Goal: Check status: Check status

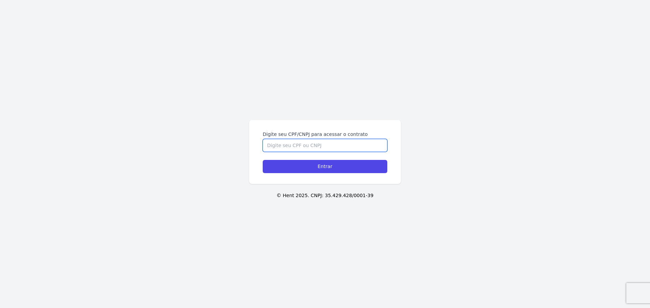
click at [292, 149] on input "Digite seu CPF/CNPJ para acessar o contrato" at bounding box center [325, 145] width 124 height 13
type input "13359597699"
click at [263, 160] on input "Entrar" at bounding box center [325, 166] width 124 height 13
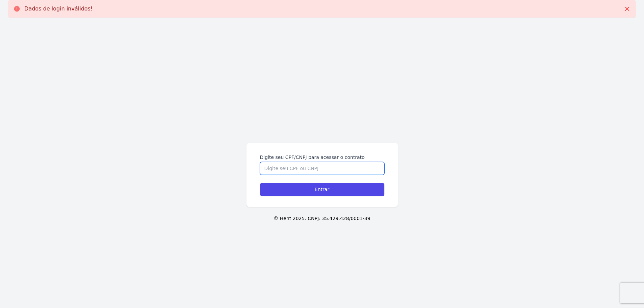
click at [300, 171] on input "Digite seu CPF/CNPJ para acessar o contrato" at bounding box center [322, 168] width 124 height 13
type input "13359597699"
click at [260, 183] on input "Entrar" at bounding box center [322, 189] width 124 height 13
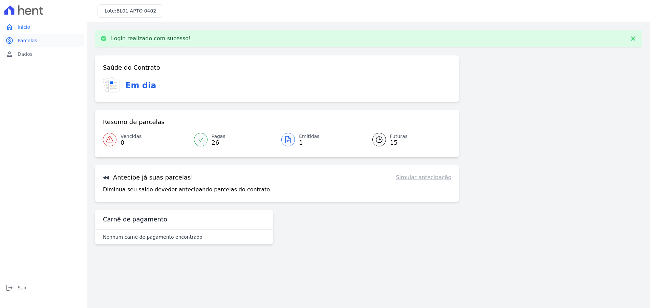
click at [29, 42] on span "Parcelas" at bounding box center [28, 40] width 20 height 7
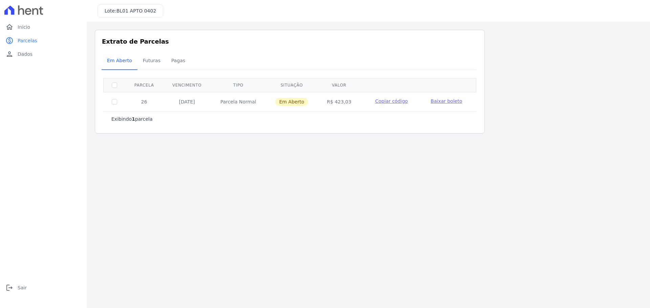
click at [124, 119] on p "Exibindo 1 parcela" at bounding box center [131, 119] width 41 height 7
click at [137, 68] on link "Futuras" at bounding box center [151, 61] width 28 height 18
click at [169, 61] on span "Pagas" at bounding box center [178, 61] width 22 height 14
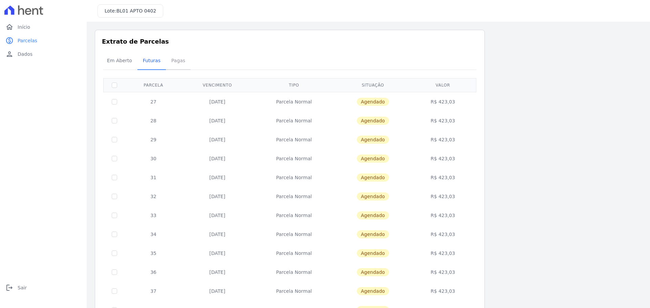
click at [172, 60] on span "Pagas" at bounding box center [178, 61] width 22 height 14
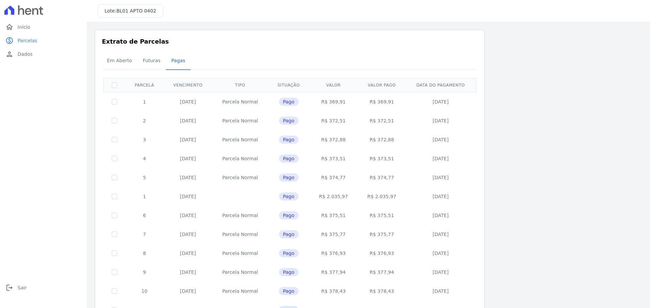
drag, startPoint x: 194, startPoint y: 89, endPoint x: 183, endPoint y: 84, distance: 12.3
click at [194, 89] on th "Vencimento" at bounding box center [187, 85] width 49 height 14
drag, startPoint x: 183, startPoint y: 84, endPoint x: 143, endPoint y: 85, distance: 40.3
click at [182, 84] on th "Vencimento" at bounding box center [187, 85] width 49 height 14
click at [135, 86] on th "Parcela" at bounding box center [144, 85] width 38 height 14
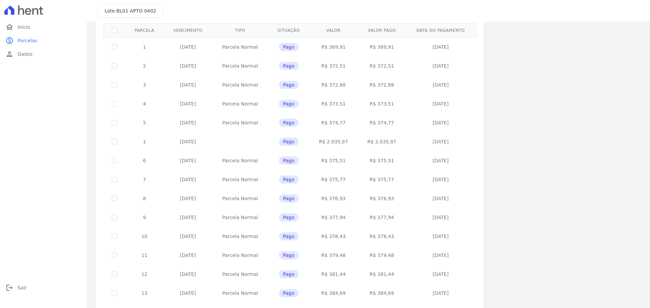
scroll to position [202, 0]
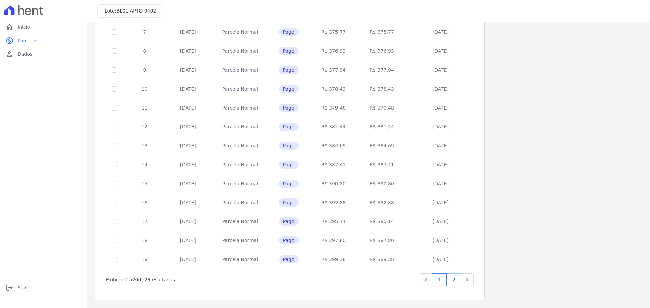
click at [455, 283] on link "2" at bounding box center [453, 279] width 15 height 13
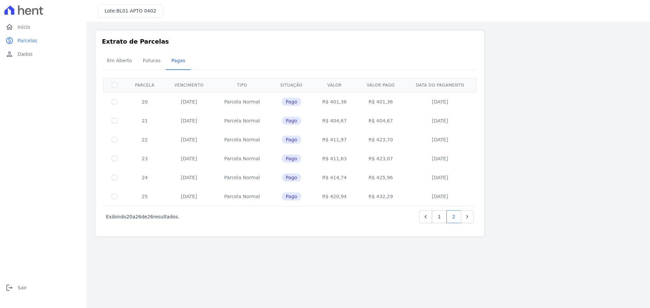
click at [203, 166] on td "[DATE]" at bounding box center [188, 158] width 49 height 19
click at [198, 176] on td "[DATE]" at bounding box center [188, 177] width 49 height 19
click at [192, 190] on td "[DATE]" at bounding box center [188, 196] width 49 height 19
click at [111, 66] on span "Em Aberto" at bounding box center [119, 61] width 33 height 14
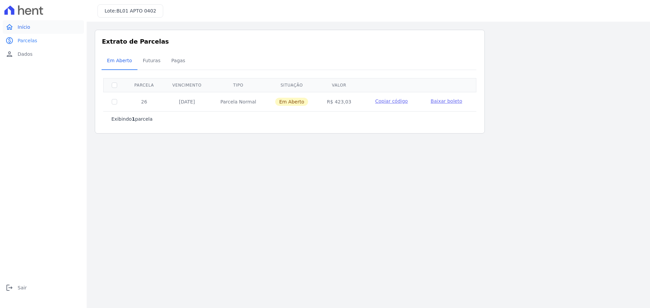
click at [35, 30] on link "home Início" at bounding box center [43, 27] width 81 height 14
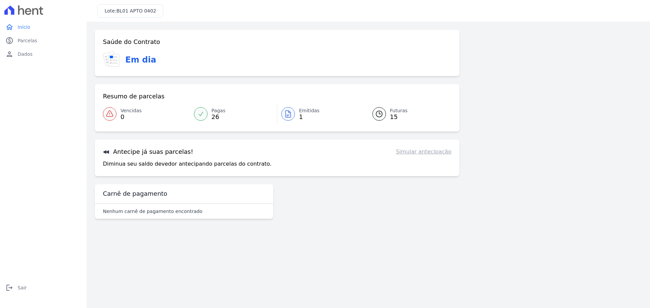
click at [423, 155] on link "Simular antecipação" at bounding box center [422, 152] width 55 height 8
click at [35, 38] on link "paid Parcelas" at bounding box center [43, 41] width 81 height 14
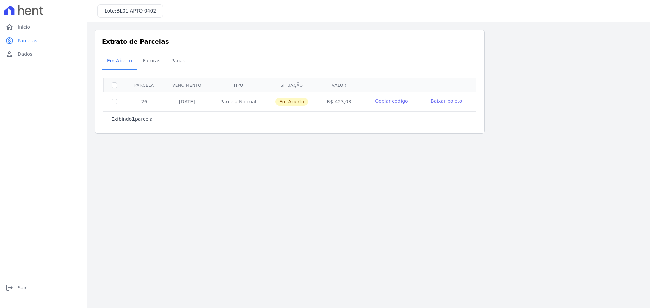
click at [267, 104] on td "Em Aberto" at bounding box center [292, 101] width 52 height 19
click at [184, 104] on td "[DATE]" at bounding box center [187, 101] width 48 height 19
click at [155, 63] on span "Futuras" at bounding box center [152, 61] width 26 height 14
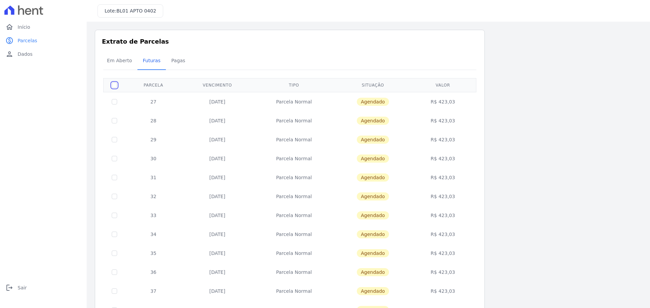
click at [115, 84] on input "checkbox" at bounding box center [114, 85] width 5 height 5
checkbox input "true"
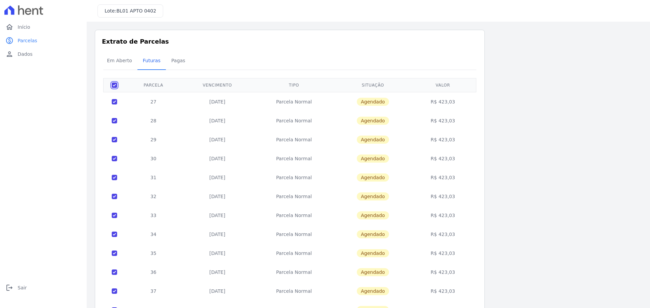
checkbox input "true"
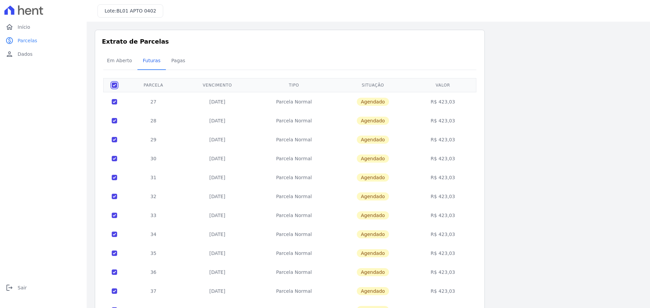
checkbox input "true"
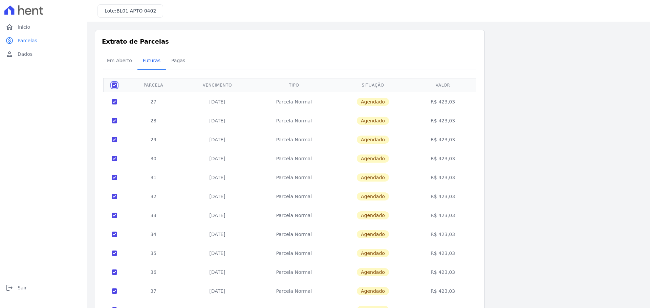
checkbox input "true"
click at [449, 63] on div "Em Aberto Futuras [GEOGRAPHIC_DATA]" at bounding box center [289, 61] width 376 height 17
click at [113, 60] on span "Em Aberto" at bounding box center [119, 61] width 33 height 14
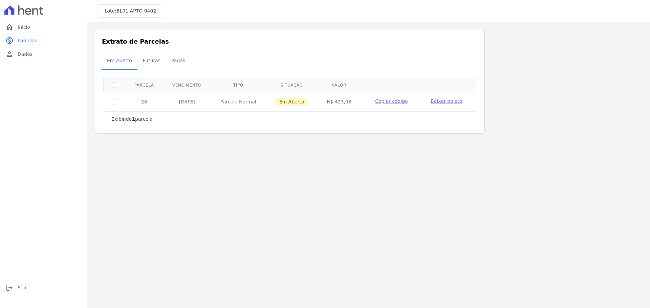
drag, startPoint x: 330, startPoint y: 101, endPoint x: 341, endPoint y: 99, distance: 11.3
click at [341, 99] on td "R$ 423,03" at bounding box center [338, 101] width 43 height 19
click at [36, 24] on link "home Início" at bounding box center [43, 27] width 81 height 14
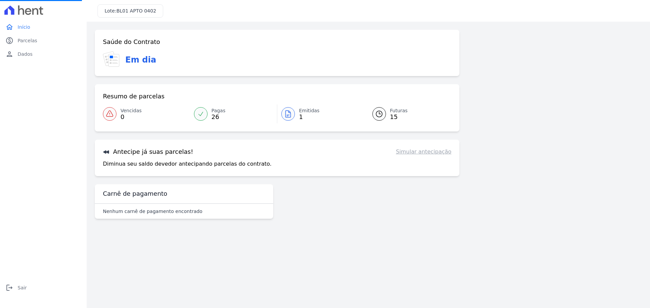
click at [134, 198] on div "Carnê de pagamento" at bounding box center [184, 194] width 178 height 20
click at [38, 60] on link "person Dados" at bounding box center [43, 54] width 81 height 14
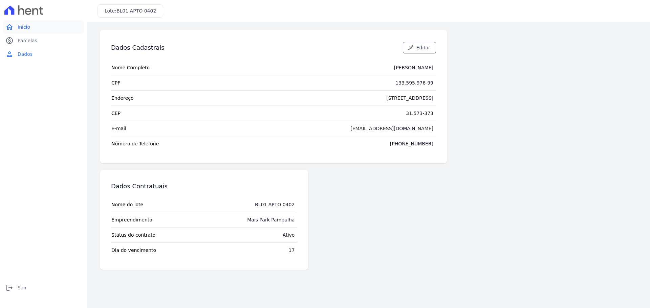
click at [39, 25] on link "home Início" at bounding box center [43, 27] width 81 height 14
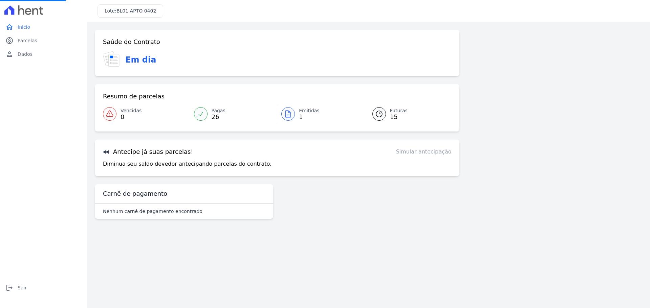
click at [386, 113] on link "Futuras 15" at bounding box center [407, 114] width 87 height 19
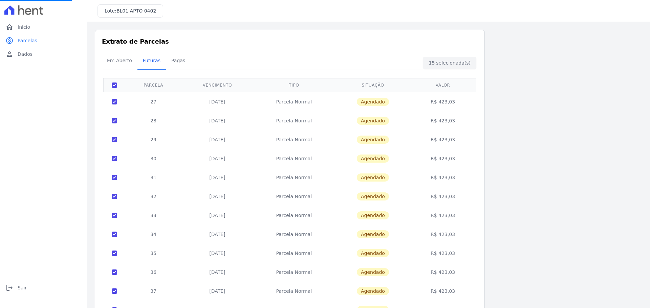
drag, startPoint x: 386, startPoint y: 113, endPoint x: 420, endPoint y: 88, distance: 41.7
click at [420, 88] on table "Parcela Vencimento Tipo Situação [GEOGRAPHIC_DATA] 27 [DATE] [GEOGRAPHIC_DATA] …" at bounding box center [289, 227] width 373 height 298
click at [388, 70] on div "15 selecionada(s) Exibindo todos(as) os(as) 15 parcelas [GEOGRAPHIC_DATA] Venci…" at bounding box center [289, 232] width 373 height 325
drag, startPoint x: 440, startPoint y: 101, endPoint x: 457, endPoint y: 98, distance: 17.3
click at [457, 98] on td "R$ 423,03" at bounding box center [443, 101] width 64 height 19
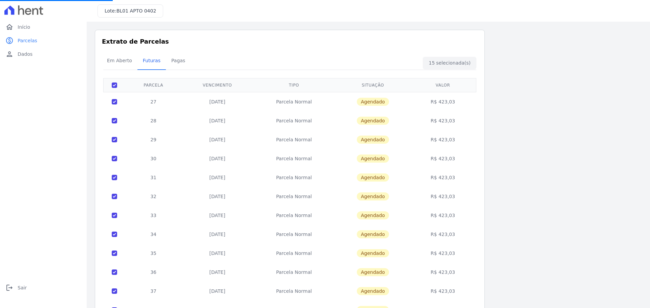
copy td "423,03"
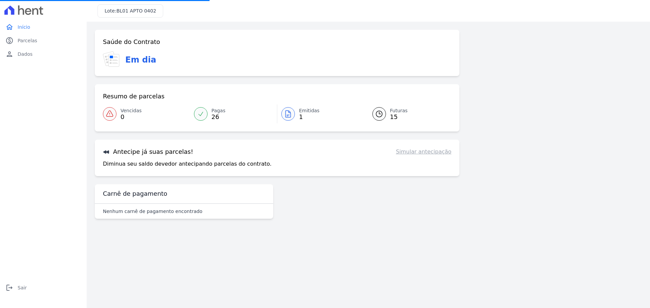
click at [438, 241] on main "Confirme os seus contatos Email [EMAIL_ADDRESS][DOMAIN_NAME] Phone [PHONE_NUMBE…" at bounding box center [368, 165] width 563 height 287
drag, startPoint x: 499, startPoint y: 251, endPoint x: 243, endPoint y: 189, distance: 264.2
click at [500, 251] on main "Confirme os seus contatos Email [EMAIL_ADDRESS][DOMAIN_NAME] Phone [PHONE_NUMBE…" at bounding box center [368, 165] width 563 height 287
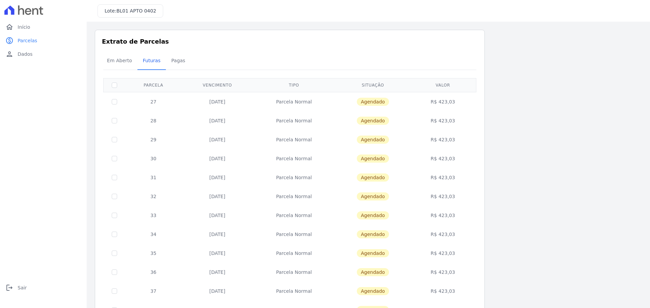
click at [202, 56] on div "Em Aberto Futuras [GEOGRAPHIC_DATA]" at bounding box center [289, 61] width 376 height 17
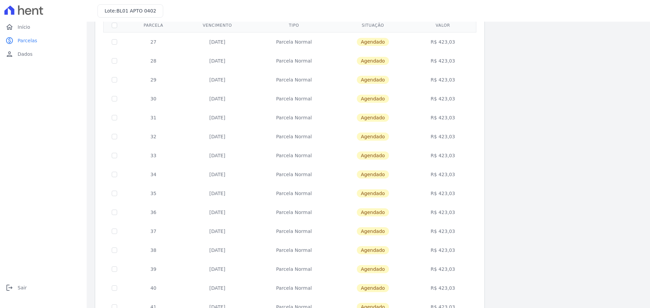
scroll to position [99, 0]
